Goal: Communication & Community: Answer question/provide support

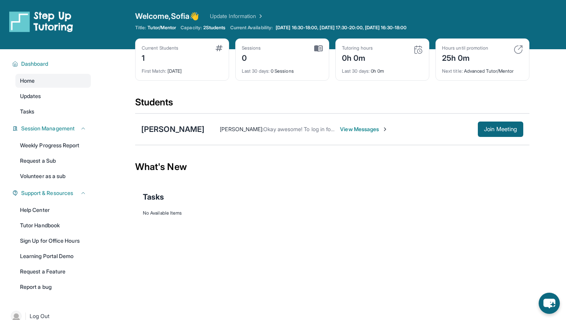
click at [355, 133] on div "Sofia Jimenez : Okay awesome! To log in for our first session remember to use t…" at bounding box center [363, 129] width 319 height 15
click at [353, 132] on span "View Messages" at bounding box center [364, 130] width 48 height 8
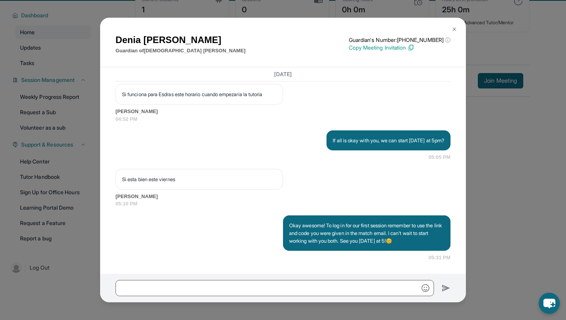
scroll to position [49, 0]
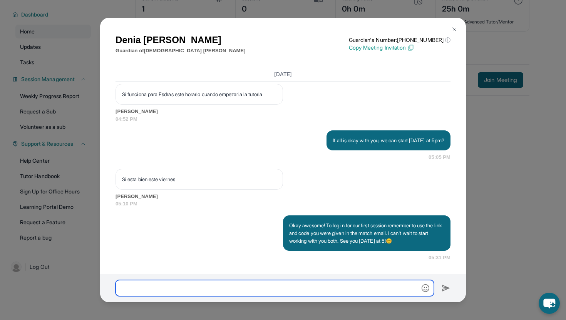
click at [266, 290] on input "text" at bounding box center [275, 288] width 318 height 16
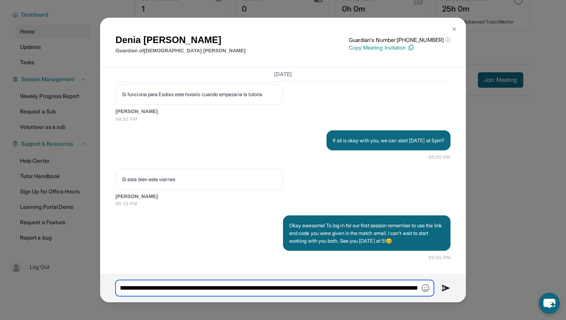
scroll to position [0, 80]
type input "**********"
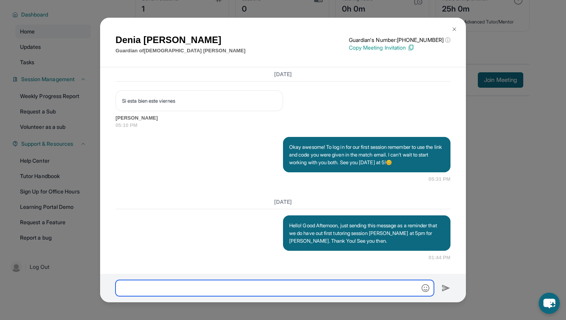
scroll to position [778, 0]
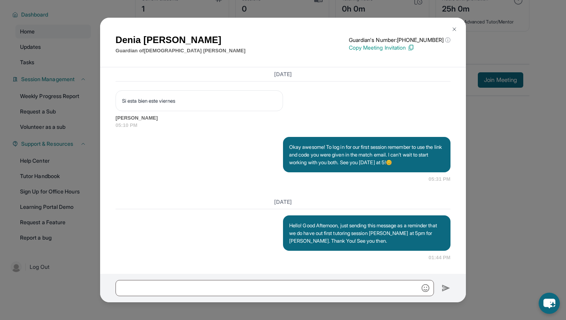
drag, startPoint x: 341, startPoint y: 219, endPoint x: 329, endPoint y: 237, distance: 22.2
click at [456, 28] on img at bounding box center [454, 29] width 6 height 6
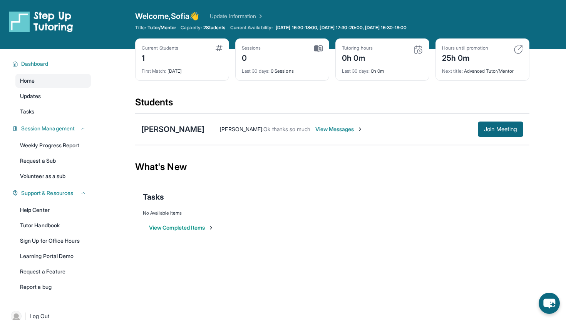
click at [331, 129] on span "View Messages" at bounding box center [339, 130] width 48 height 8
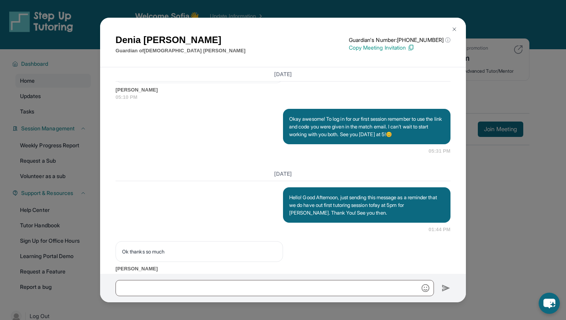
scroll to position [825, 0]
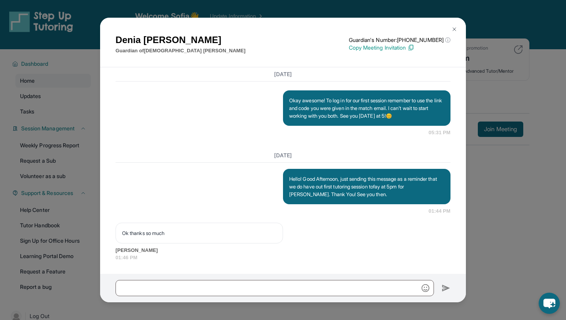
click at [238, 163] on div "Today Hello! Good Afternoon, just sending this message as a reminder that we do…" at bounding box center [283, 205] width 335 height 113
drag, startPoint x: 291, startPoint y: 179, endPoint x: 363, endPoint y: 199, distance: 75.2
click at [364, 199] on div "Hello! Good Afternoon, just sending this message as a reminder that we do have …" at bounding box center [367, 186] width 168 height 35
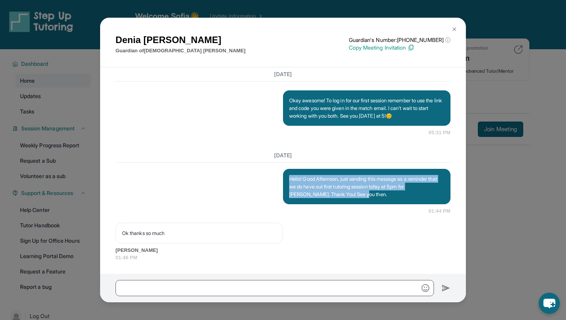
drag, startPoint x: 369, startPoint y: 196, endPoint x: 287, endPoint y: 174, distance: 84.5
click at [288, 176] on div "Hello! Good Afternoon, just sending this message as a reminder that we do have …" at bounding box center [367, 186] width 168 height 35
copy p "Hello! Good Afternoon, just sending this message as a reminder that we do have …"
click at [457, 26] on button at bounding box center [454, 29] width 15 height 15
